Goal: Information Seeking & Learning: Find specific fact

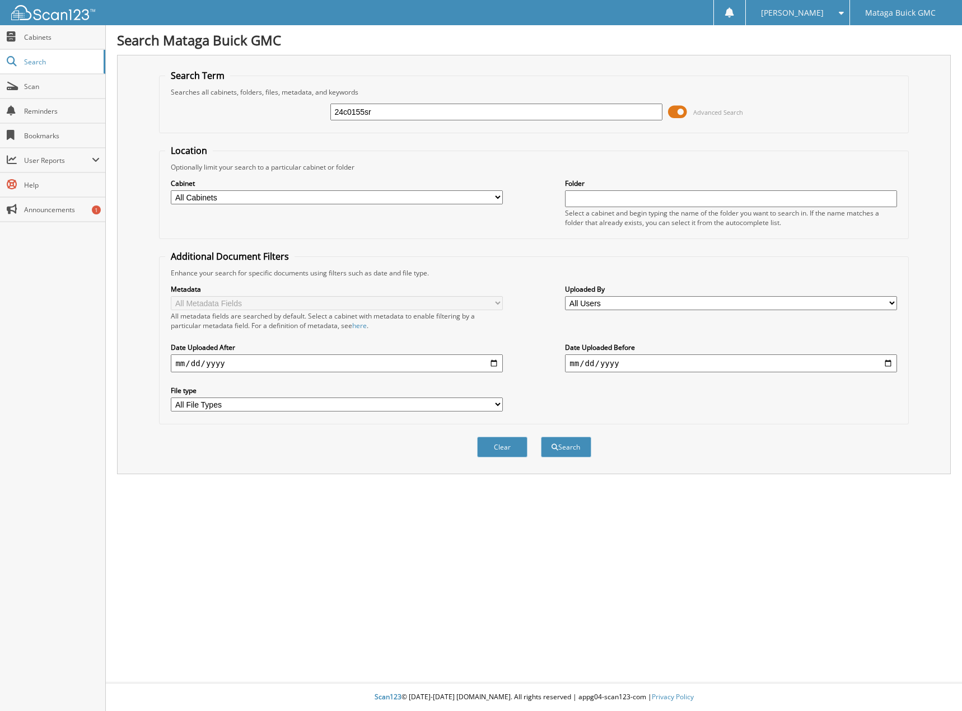
type input "24c0155sr"
click at [541, 437] on button "Search" at bounding box center [566, 447] width 50 height 21
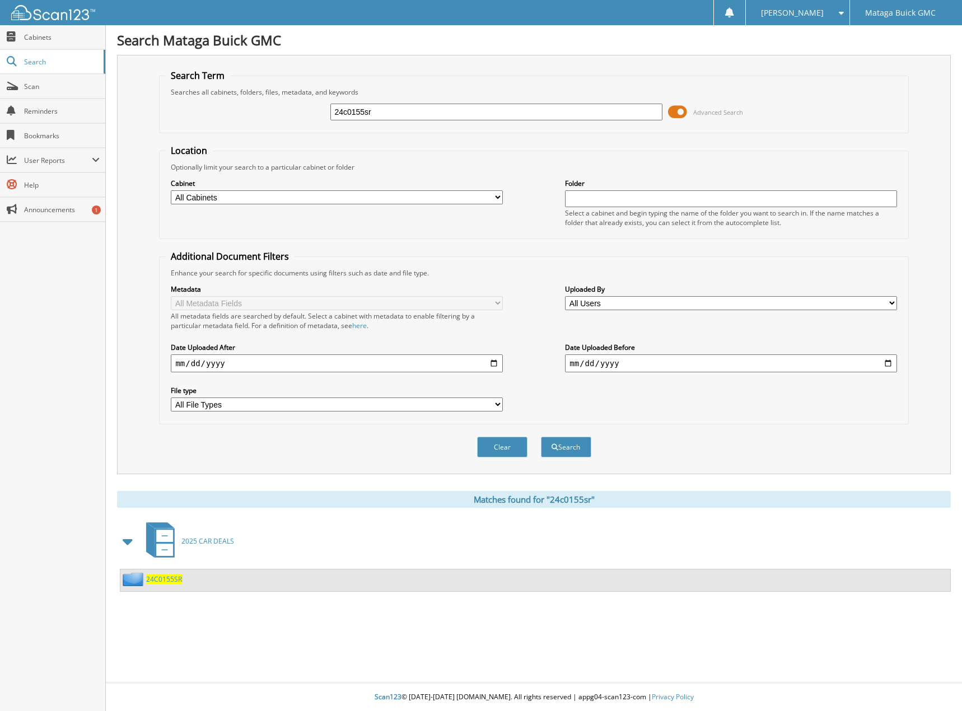
drag, startPoint x: 174, startPoint y: 577, endPoint x: 181, endPoint y: 599, distance: 23.4
click at [174, 578] on span "24C0155SR" at bounding box center [164, 579] width 36 height 10
